Goal: Task Accomplishment & Management: Manage account settings

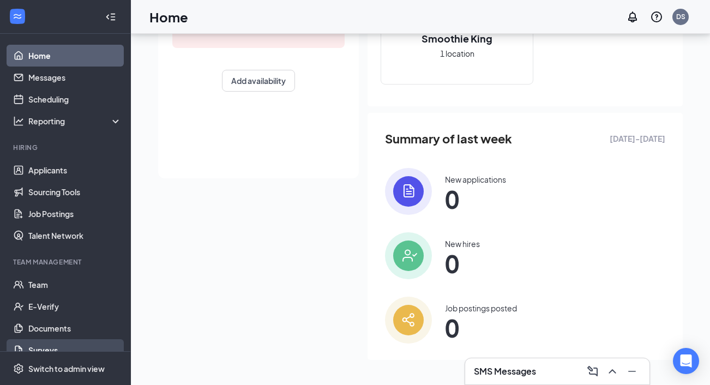
scroll to position [212, 0]
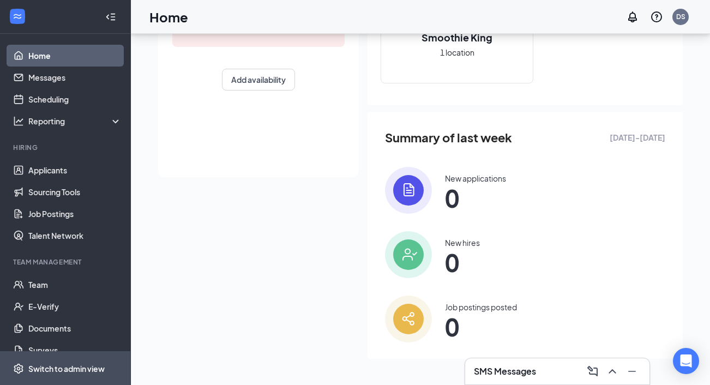
click at [81, 368] on div "Switch to admin view" at bounding box center [66, 367] width 76 height 11
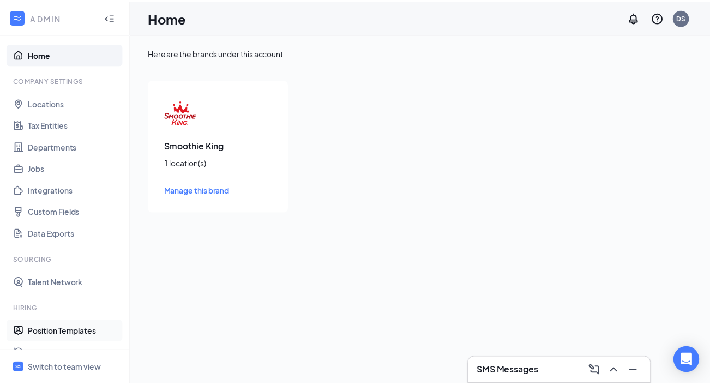
scroll to position [2, 0]
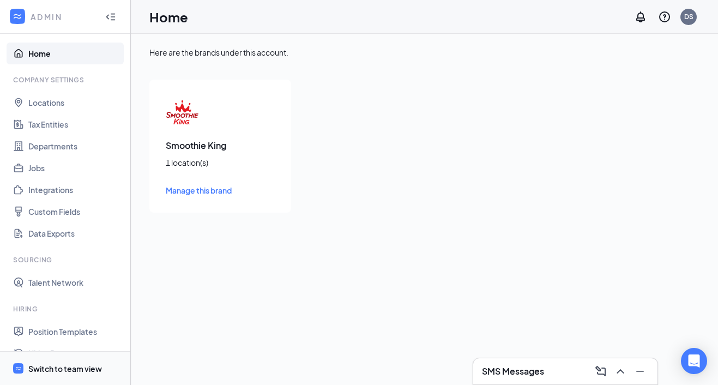
click at [88, 366] on div "Switch to team view" at bounding box center [65, 368] width 74 height 11
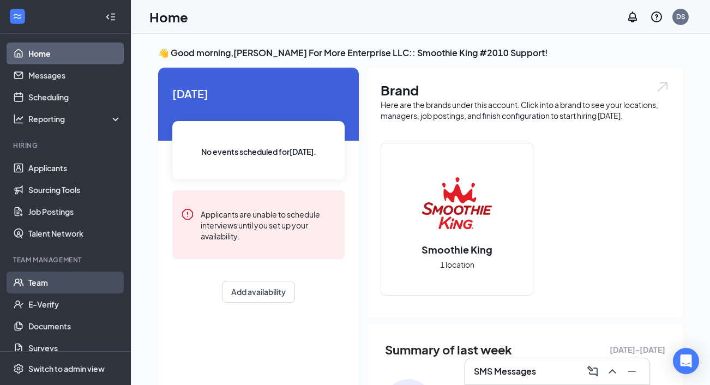
click at [41, 280] on link "Team" at bounding box center [74, 282] width 93 height 22
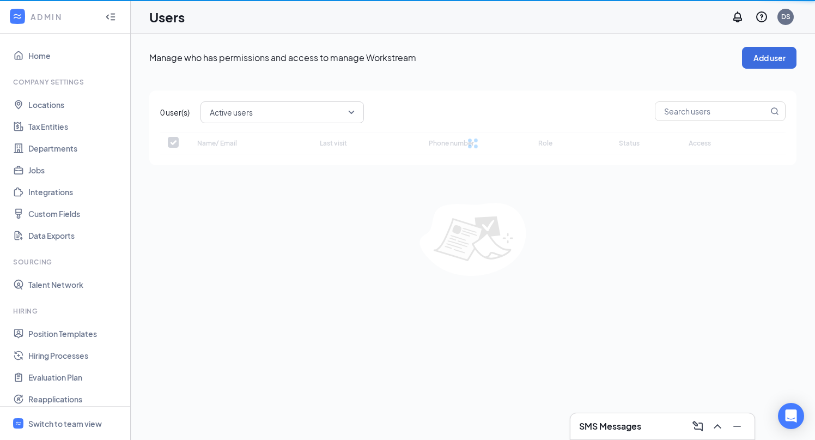
checkbox input "false"
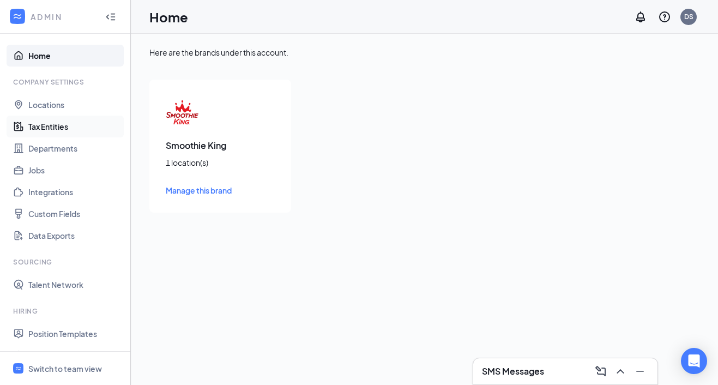
click at [51, 130] on link "Tax Entities" at bounding box center [74, 127] width 93 height 22
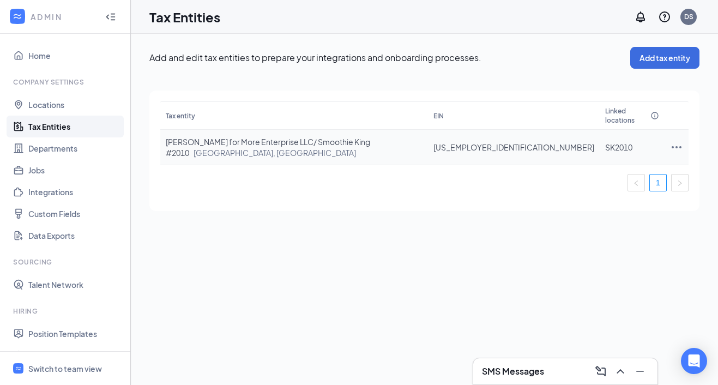
click at [670, 141] on icon "Ellipses" at bounding box center [676, 147] width 13 height 13
click at [622, 159] on span "Edit entity details" at bounding box center [614, 157] width 104 height 12
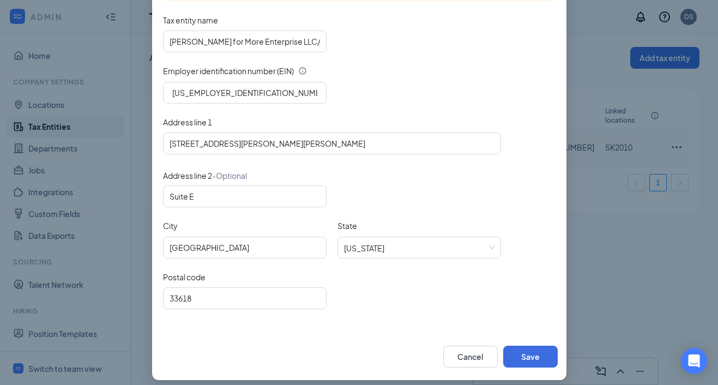
scroll to position [146, 0]
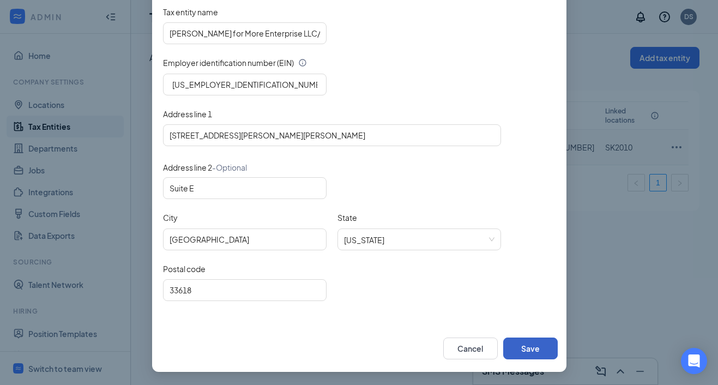
click at [519, 346] on button "Save" at bounding box center [530, 348] width 55 height 22
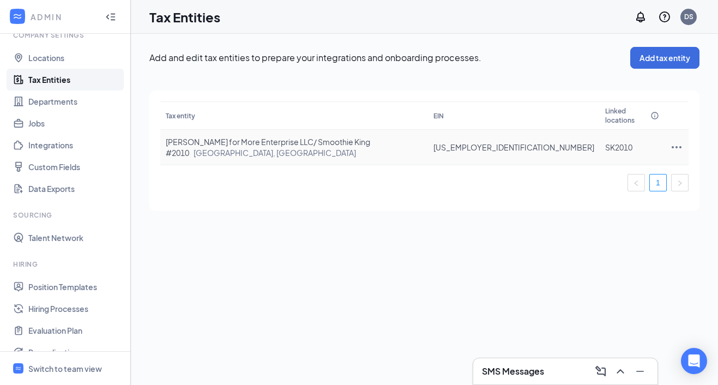
scroll to position [0, 0]
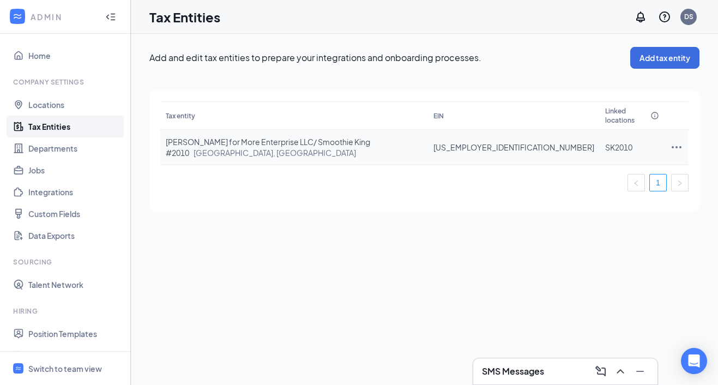
click at [671, 141] on icon "Ellipses" at bounding box center [676, 147] width 13 height 13
click at [617, 155] on span "Edit entity details" at bounding box center [614, 157] width 104 height 12
type input "Dorsey Moore for More Enterprise LLC/ Smoothie King #2010"
type input "13149 N Dale Mabry Hwy"
type input "Suite E"
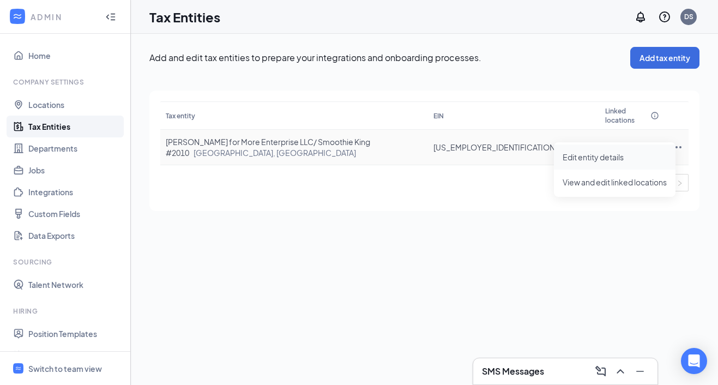
type input "Tampa"
type input "33618"
type input "99-4178218"
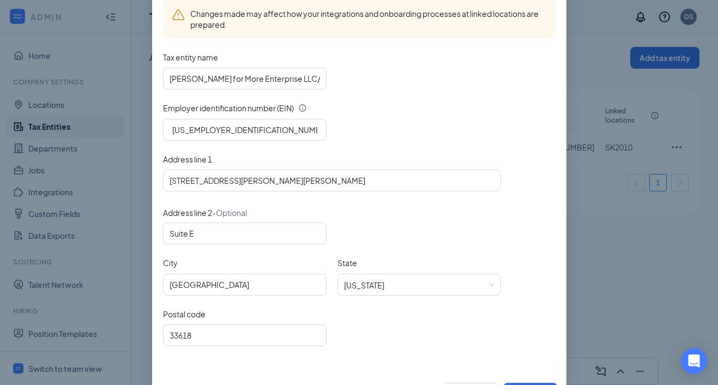
scroll to position [146, 0]
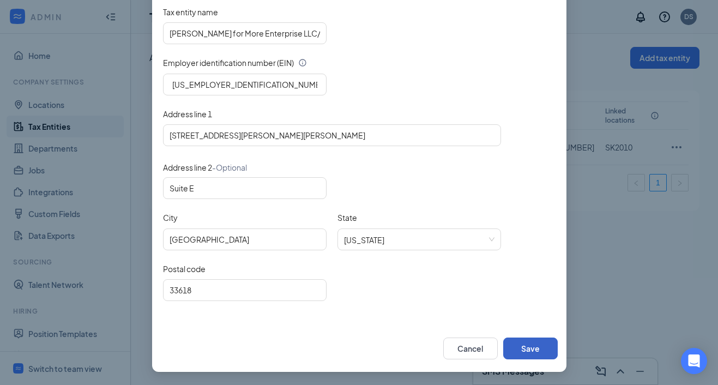
click at [527, 344] on button "Save" at bounding box center [530, 348] width 55 height 22
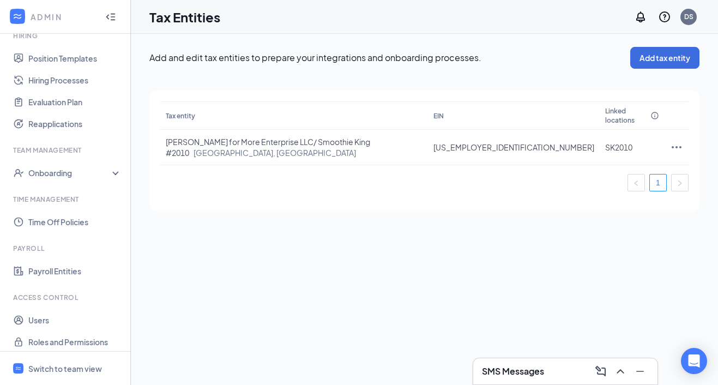
scroll to position [281, 0]
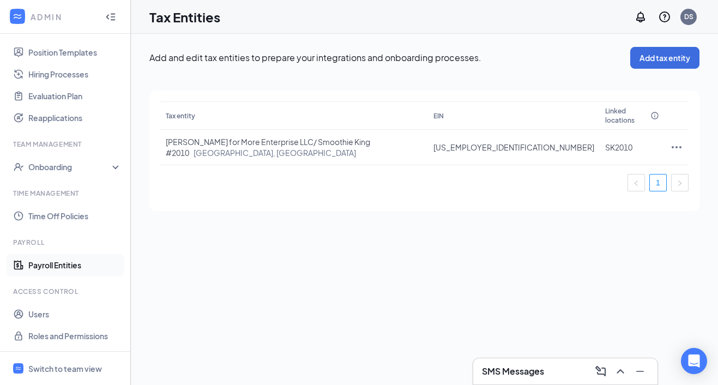
click at [75, 266] on link "Payroll Entities" at bounding box center [74, 265] width 93 height 22
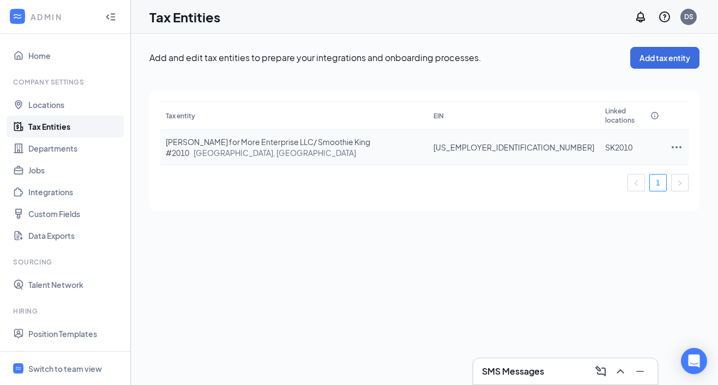
click at [670, 141] on icon "Ellipses" at bounding box center [676, 147] width 13 height 13
click at [624, 179] on span "View and edit linked locations" at bounding box center [614, 182] width 104 height 12
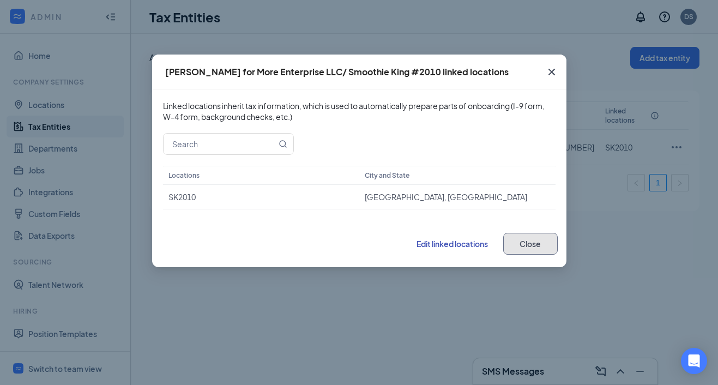
click at [529, 245] on button "Close" at bounding box center [530, 244] width 55 height 22
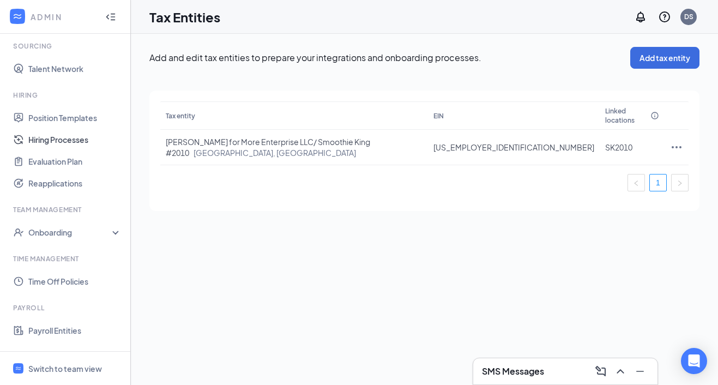
scroll to position [262, 0]
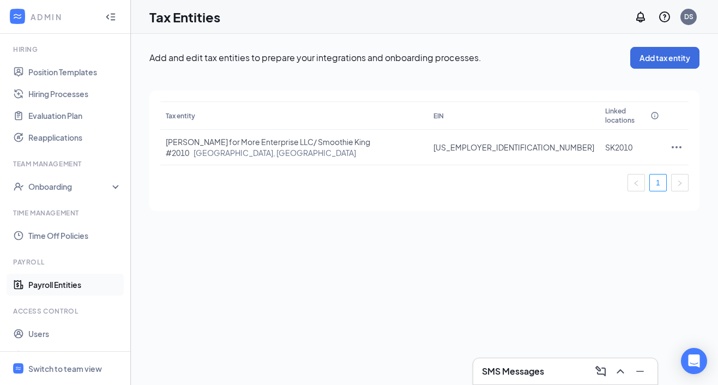
click at [81, 288] on link "Payroll Entities" at bounding box center [74, 285] width 93 height 22
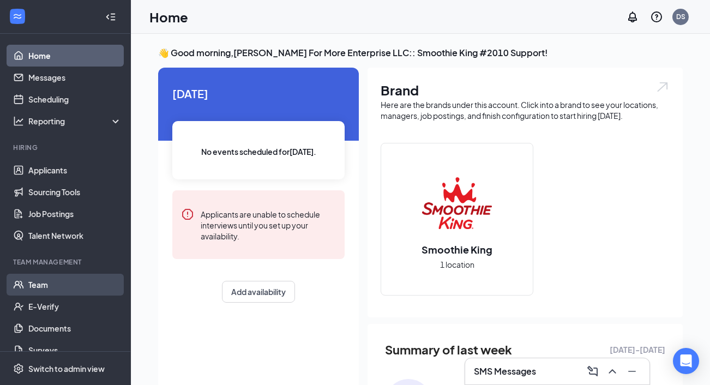
click at [51, 288] on link "Team" at bounding box center [74, 285] width 93 height 22
click at [98, 294] on link "Team" at bounding box center [74, 285] width 93 height 22
click at [51, 282] on link "Team" at bounding box center [74, 285] width 93 height 22
click at [44, 283] on link "Team" at bounding box center [74, 285] width 93 height 22
click at [40, 289] on link "Team" at bounding box center [74, 285] width 93 height 22
